Goal: Transaction & Acquisition: Download file/media

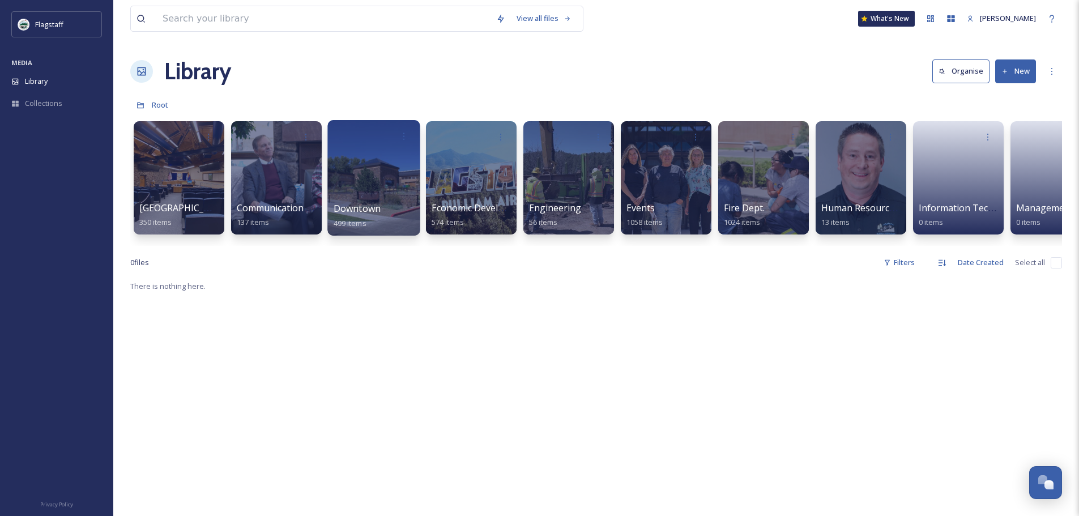
click at [399, 219] on div "Downtown 499 items" at bounding box center [374, 216] width 81 height 28
click at [383, 210] on div "Downtown 499 items" at bounding box center [374, 216] width 81 height 28
click at [233, 211] on div at bounding box center [276, 178] width 92 height 116
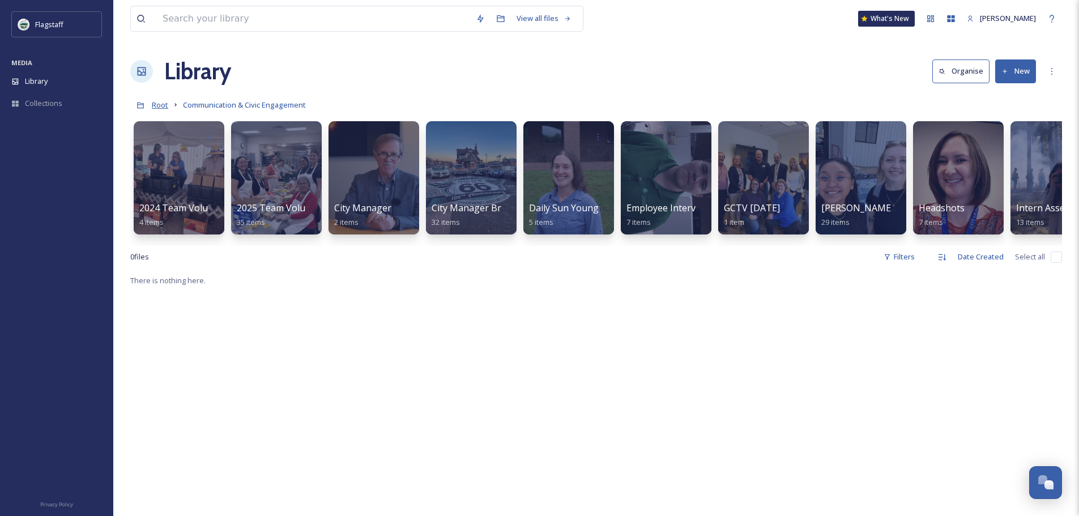
click at [167, 104] on span "Root" at bounding box center [160, 105] width 16 height 10
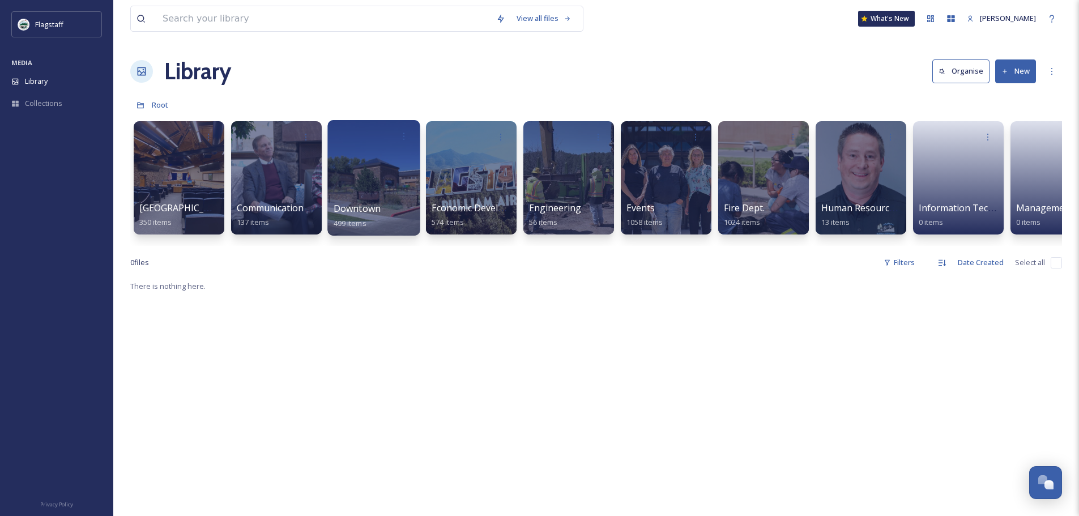
click at [378, 202] on div "Downtown 499 items" at bounding box center [374, 216] width 81 height 28
click at [363, 212] on span "Downtown" at bounding box center [358, 208] width 48 height 12
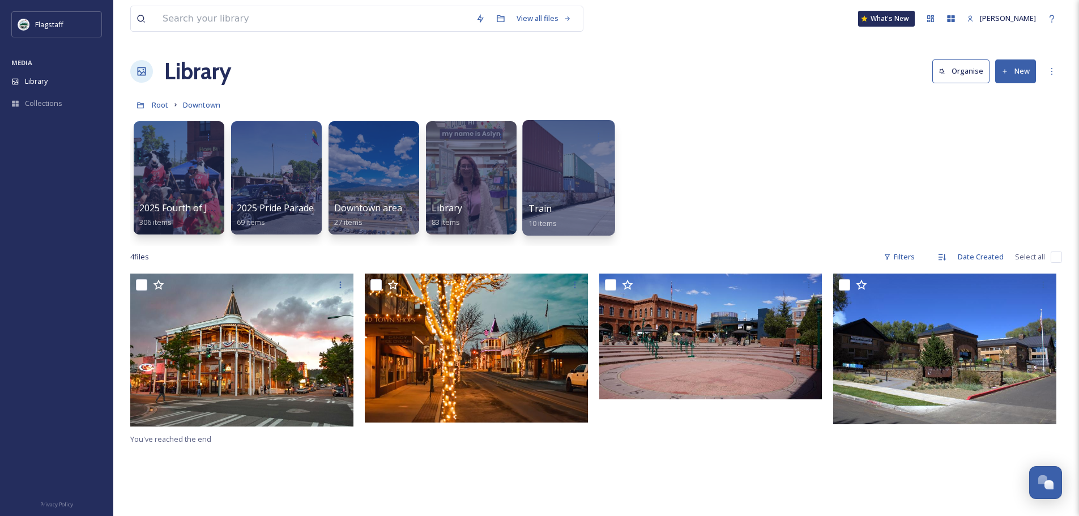
click at [567, 186] on div at bounding box center [568, 178] width 92 height 116
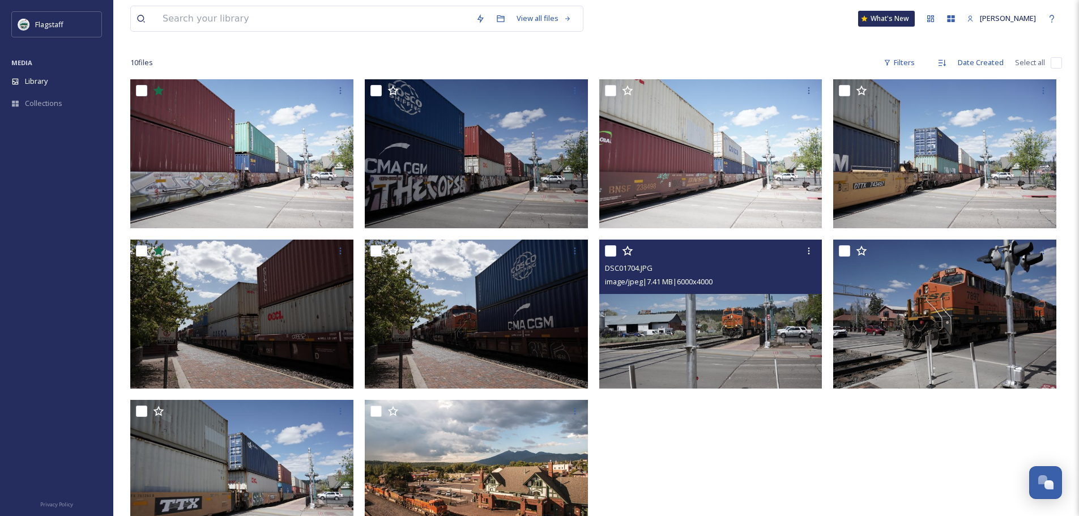
scroll to position [113, 0]
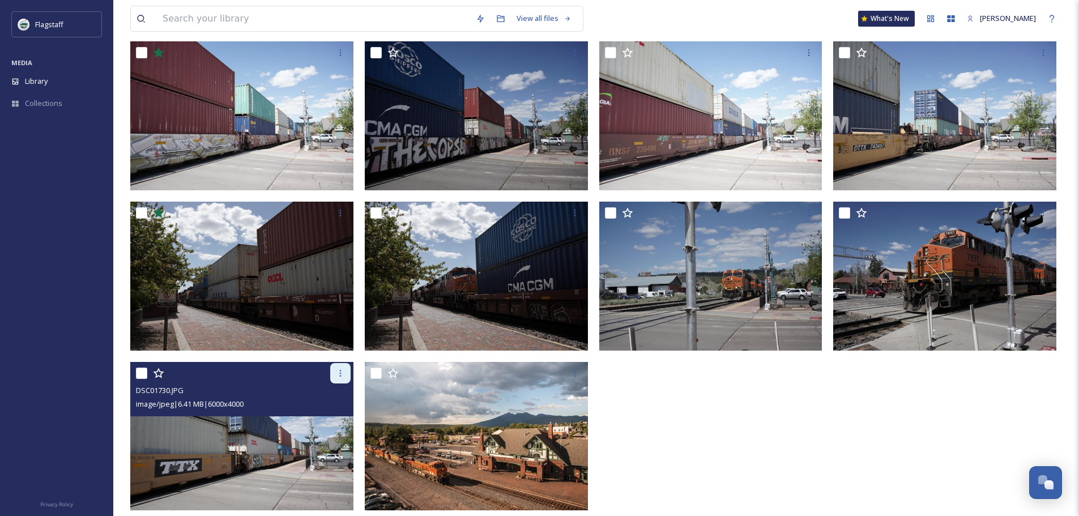
click at [339, 373] on icon at bounding box center [340, 373] width 9 height 9
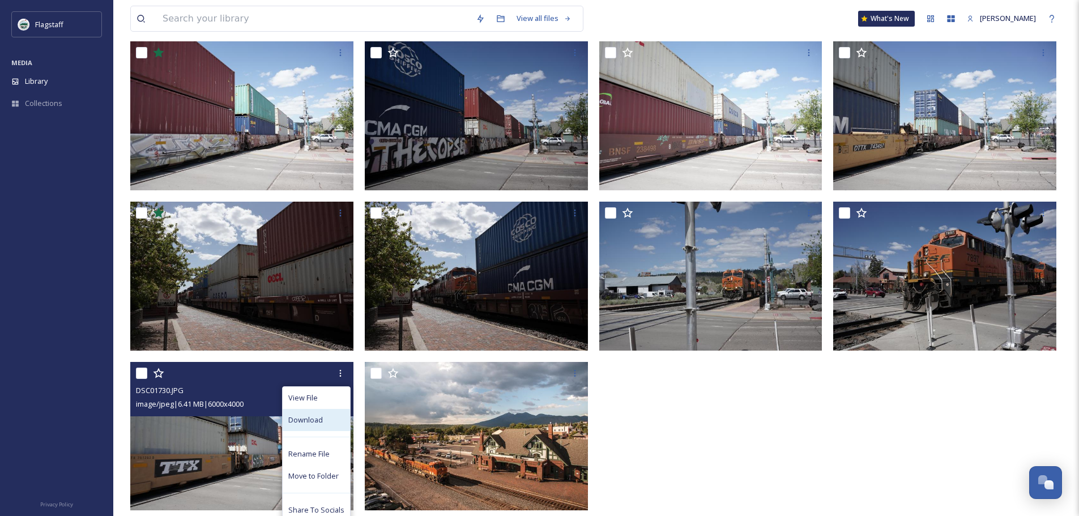
click at [317, 419] on span "Download" at bounding box center [305, 420] width 35 height 11
